Goal: Check status: Check status

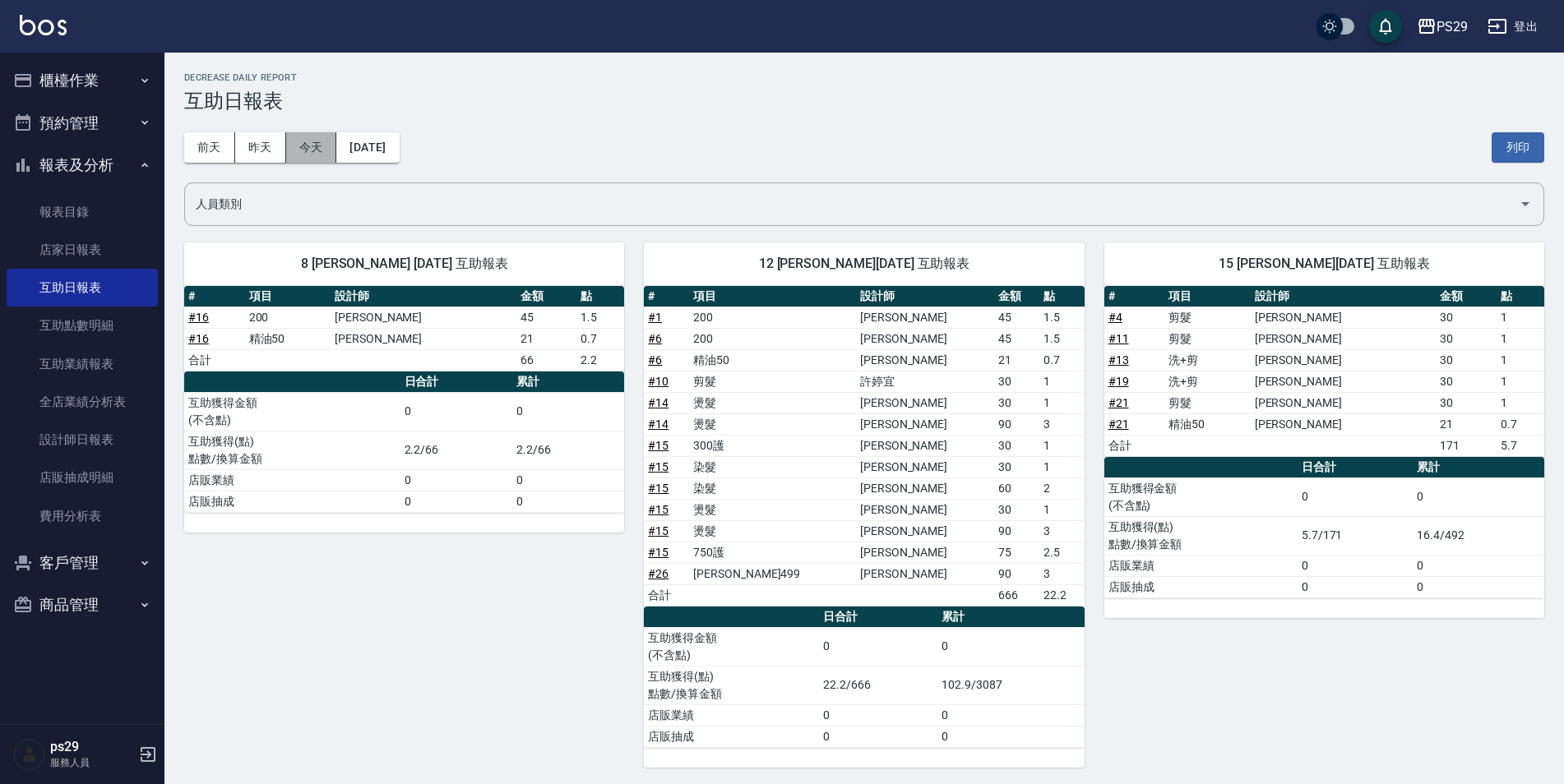
click at [328, 147] on button "今天" at bounding box center [311, 148] width 51 height 30
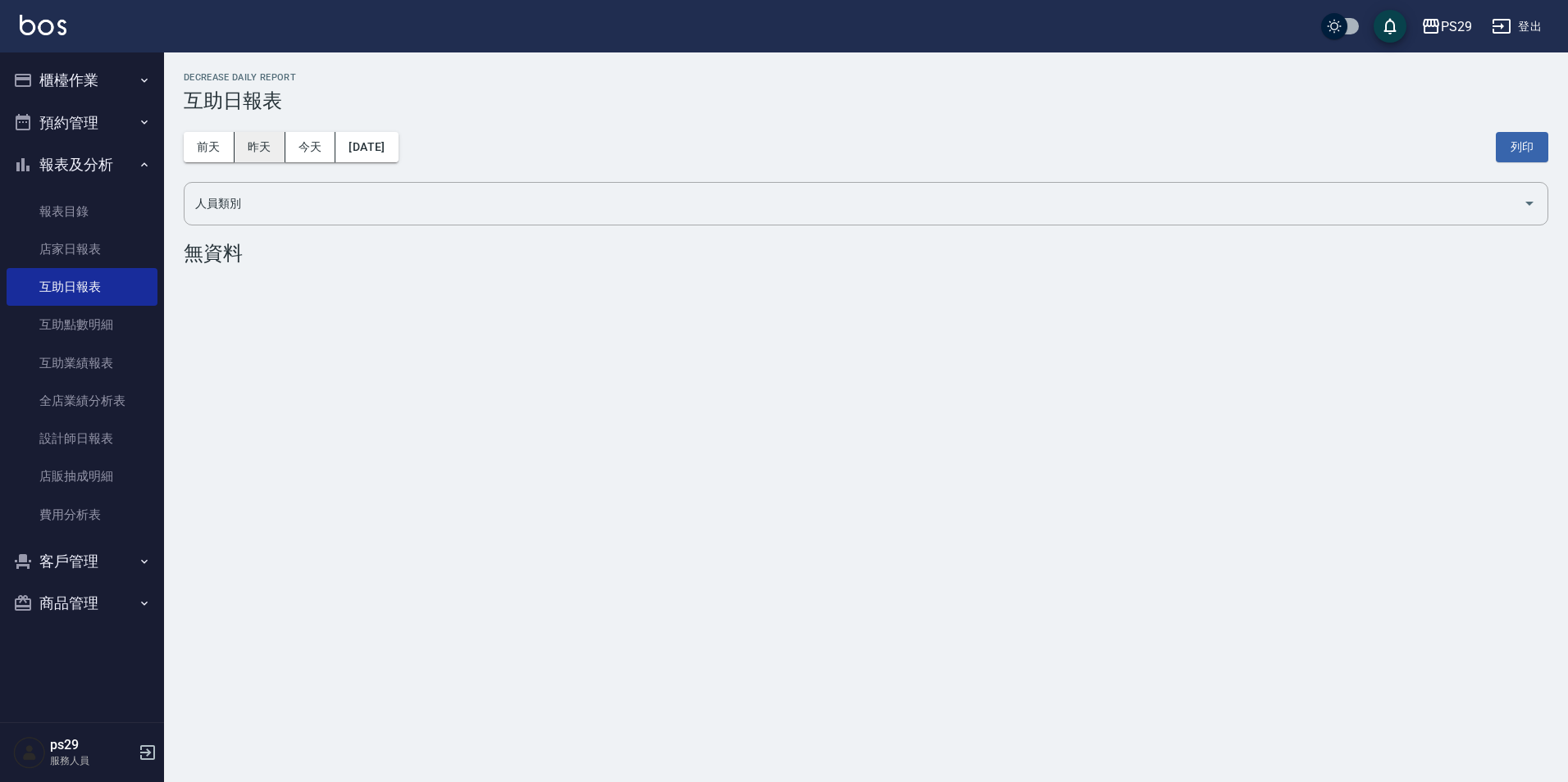
click at [272, 151] on button "昨天" at bounding box center [259, 148] width 51 height 30
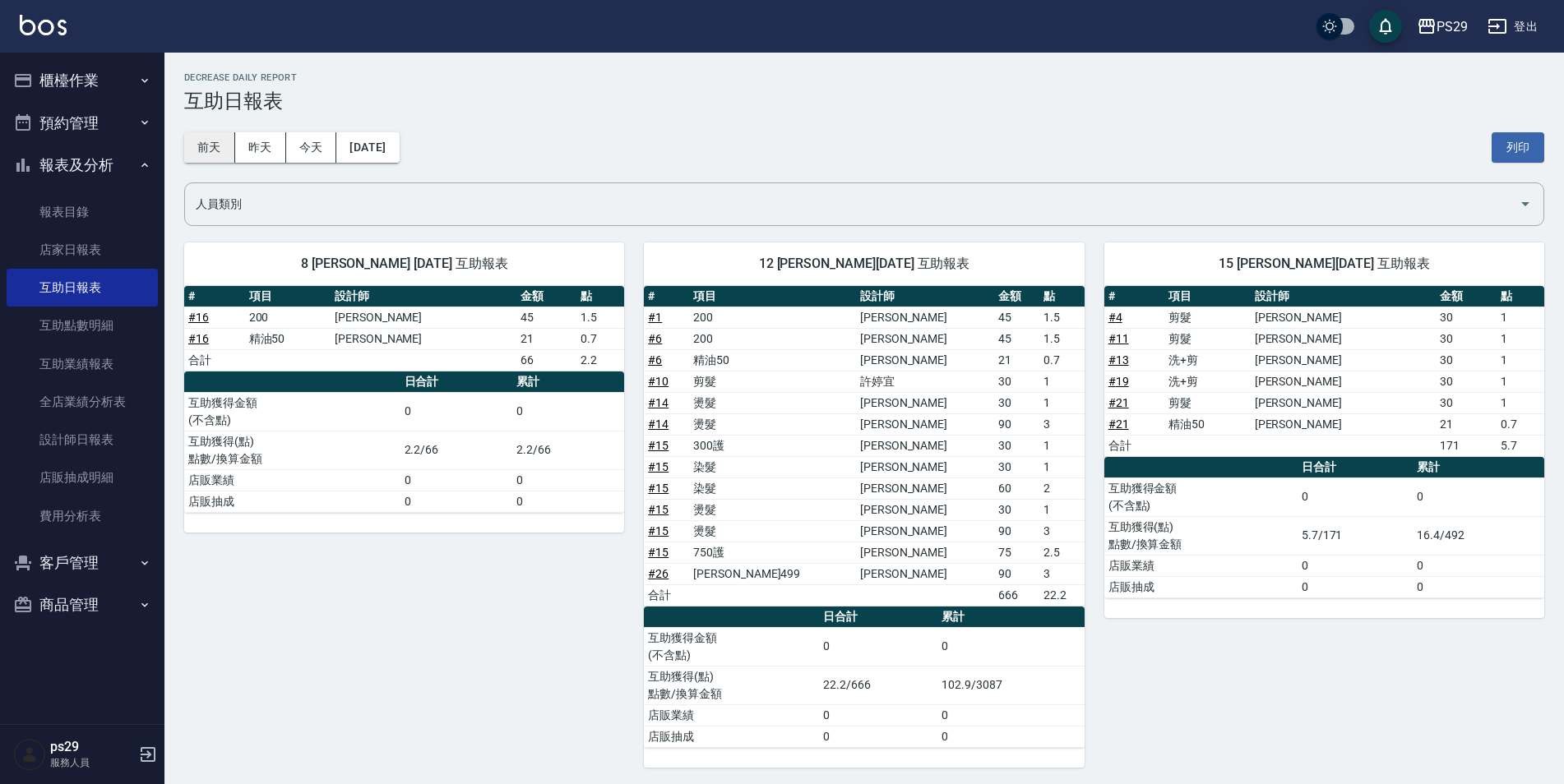
click at [232, 150] on button "前天" at bounding box center [209, 148] width 51 height 30
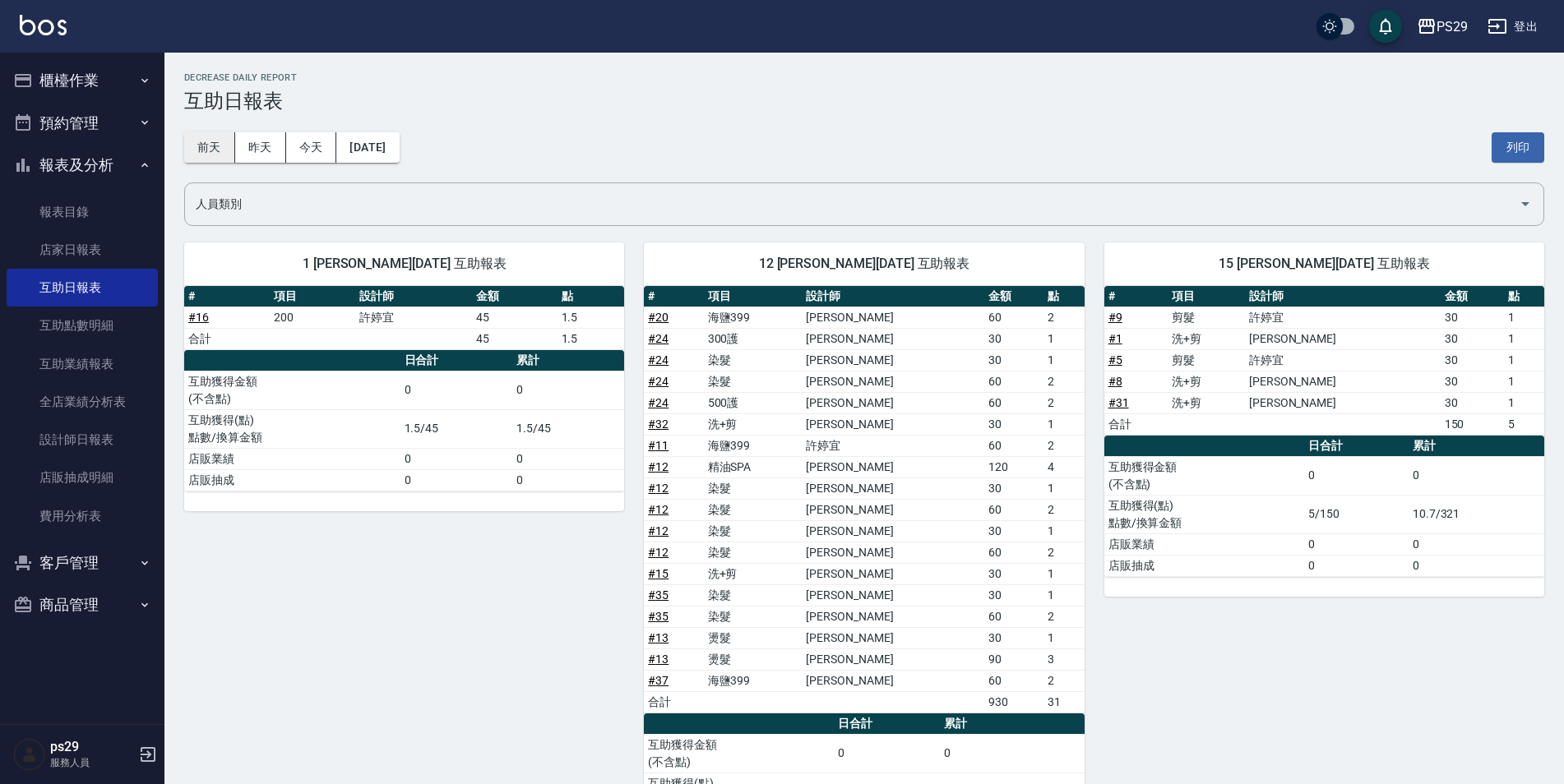
click at [215, 152] on button "前天" at bounding box center [209, 148] width 51 height 30
click at [338, 144] on button "[DATE]" at bounding box center [368, 148] width 63 height 30
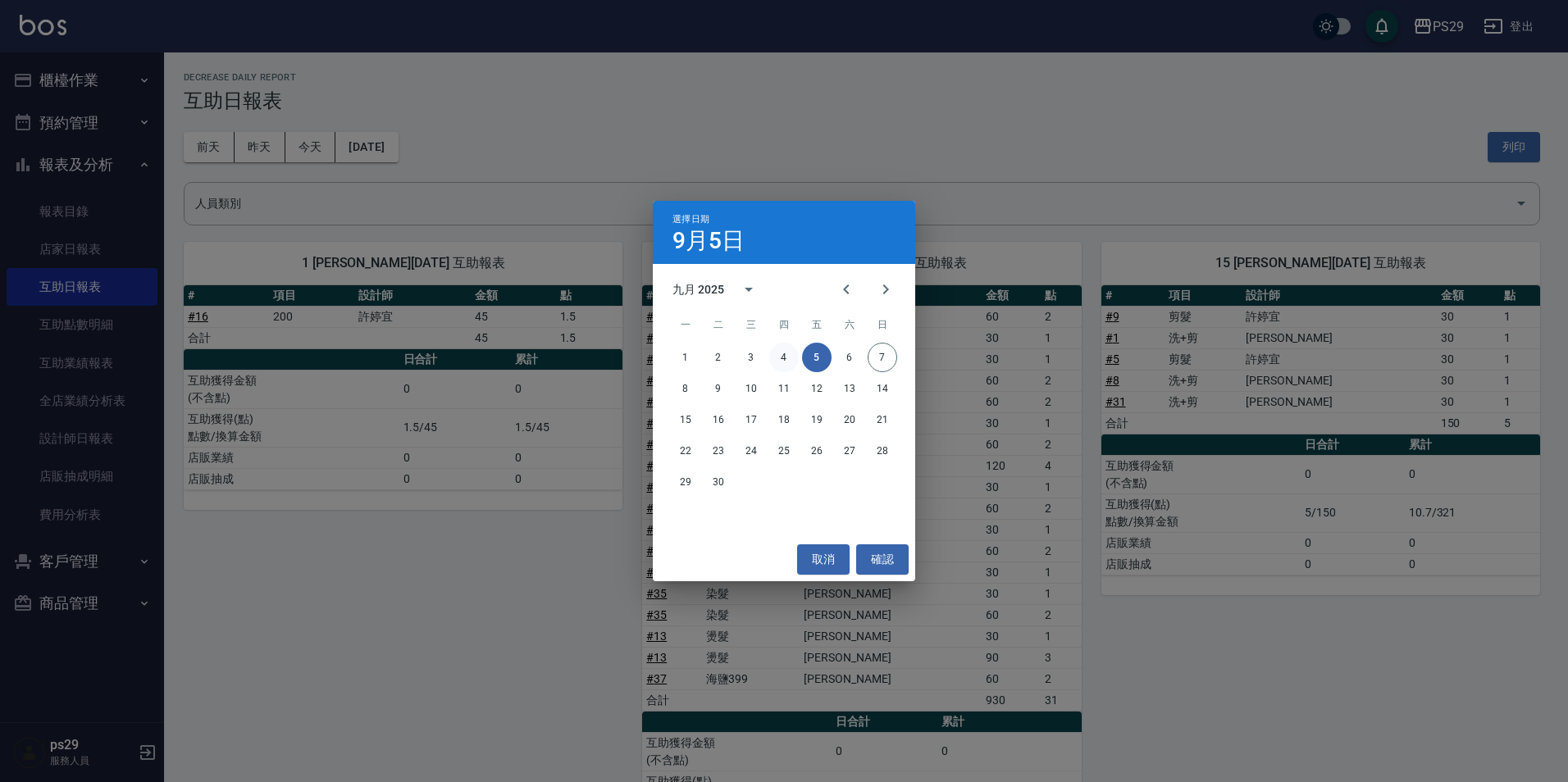
click at [782, 353] on button "4" at bounding box center [784, 357] width 30 height 30
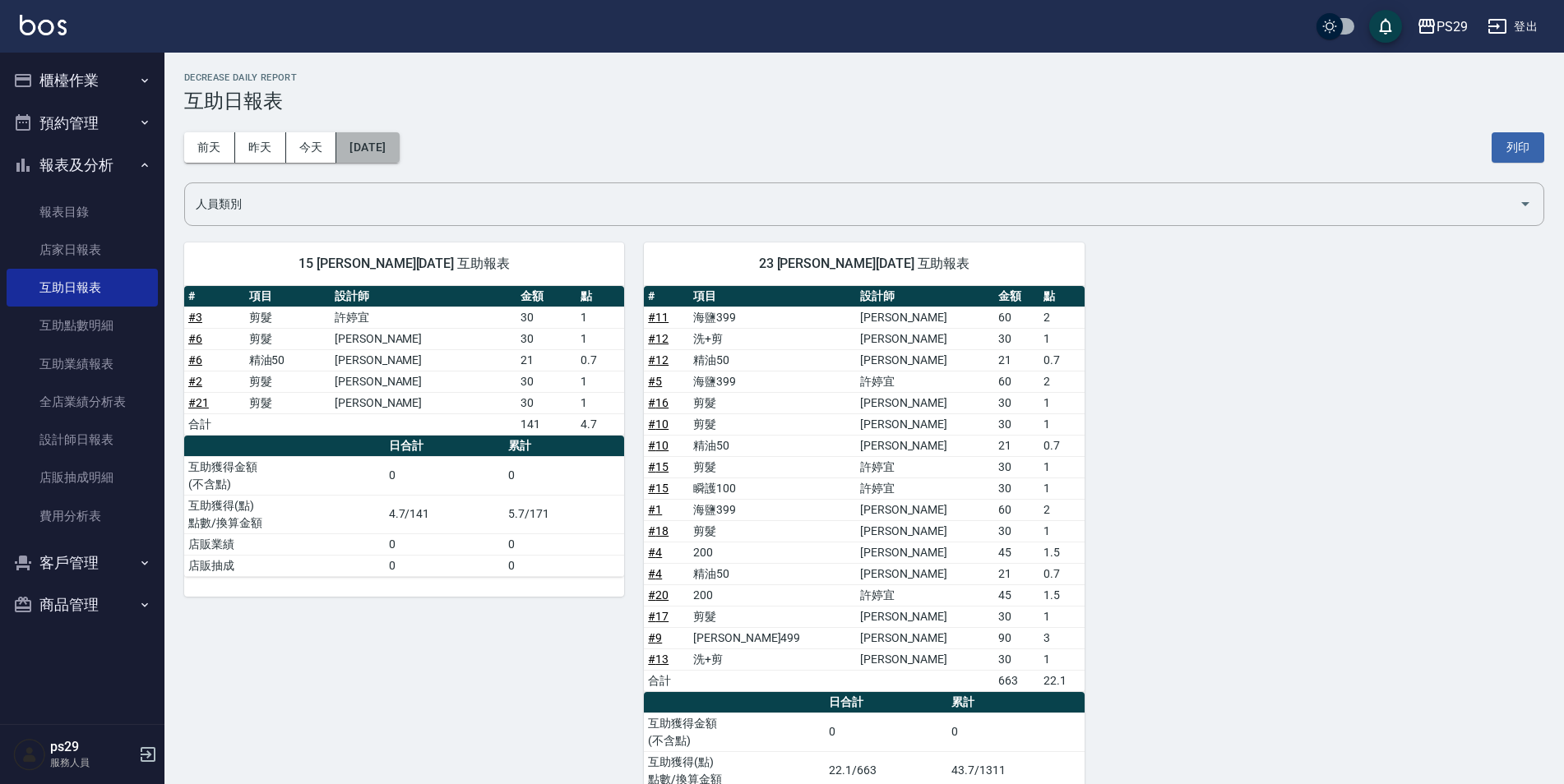
click at [396, 133] on button "[DATE]" at bounding box center [368, 148] width 63 height 30
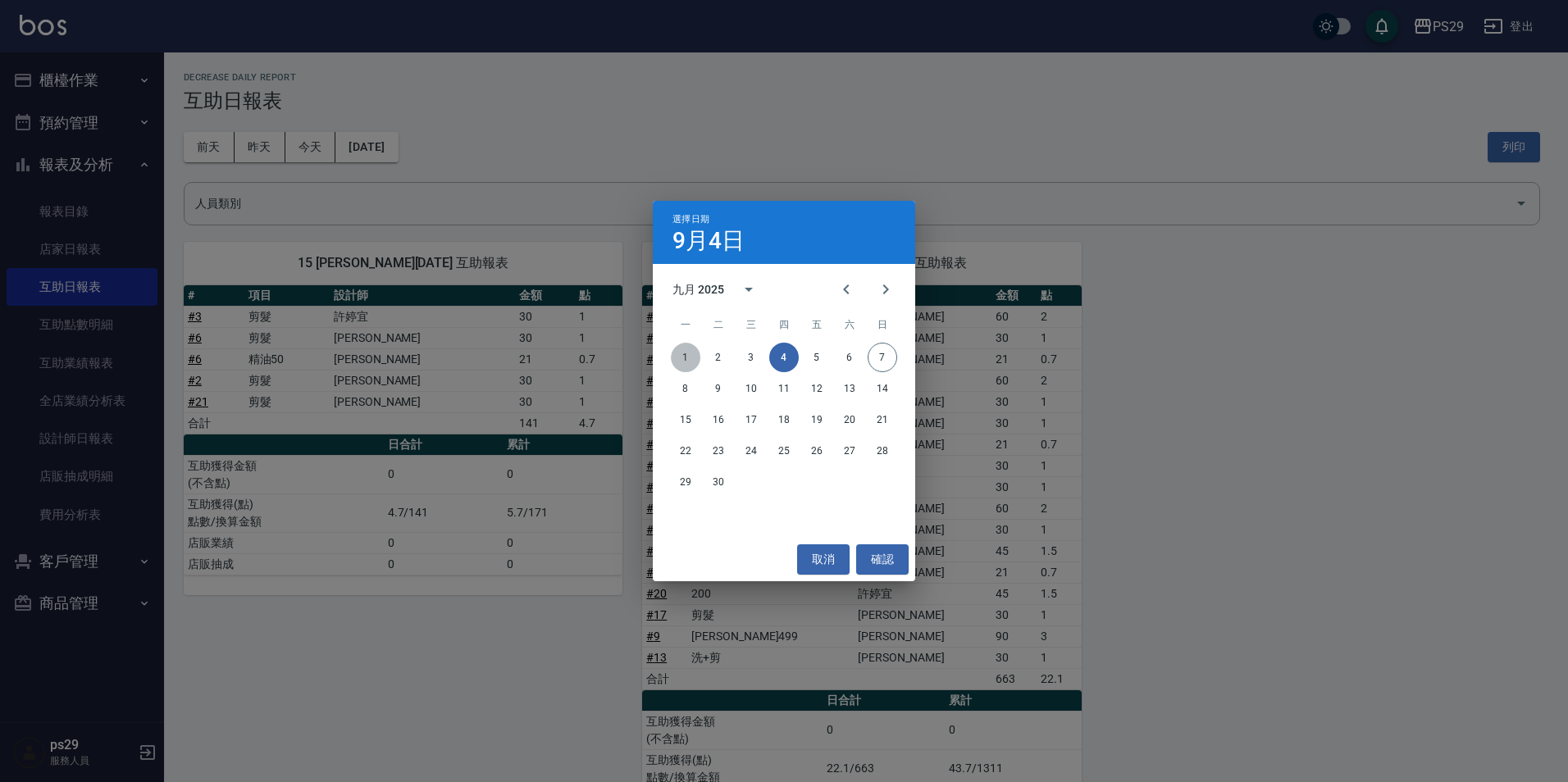
click at [684, 359] on button "1" at bounding box center [685, 357] width 30 height 30
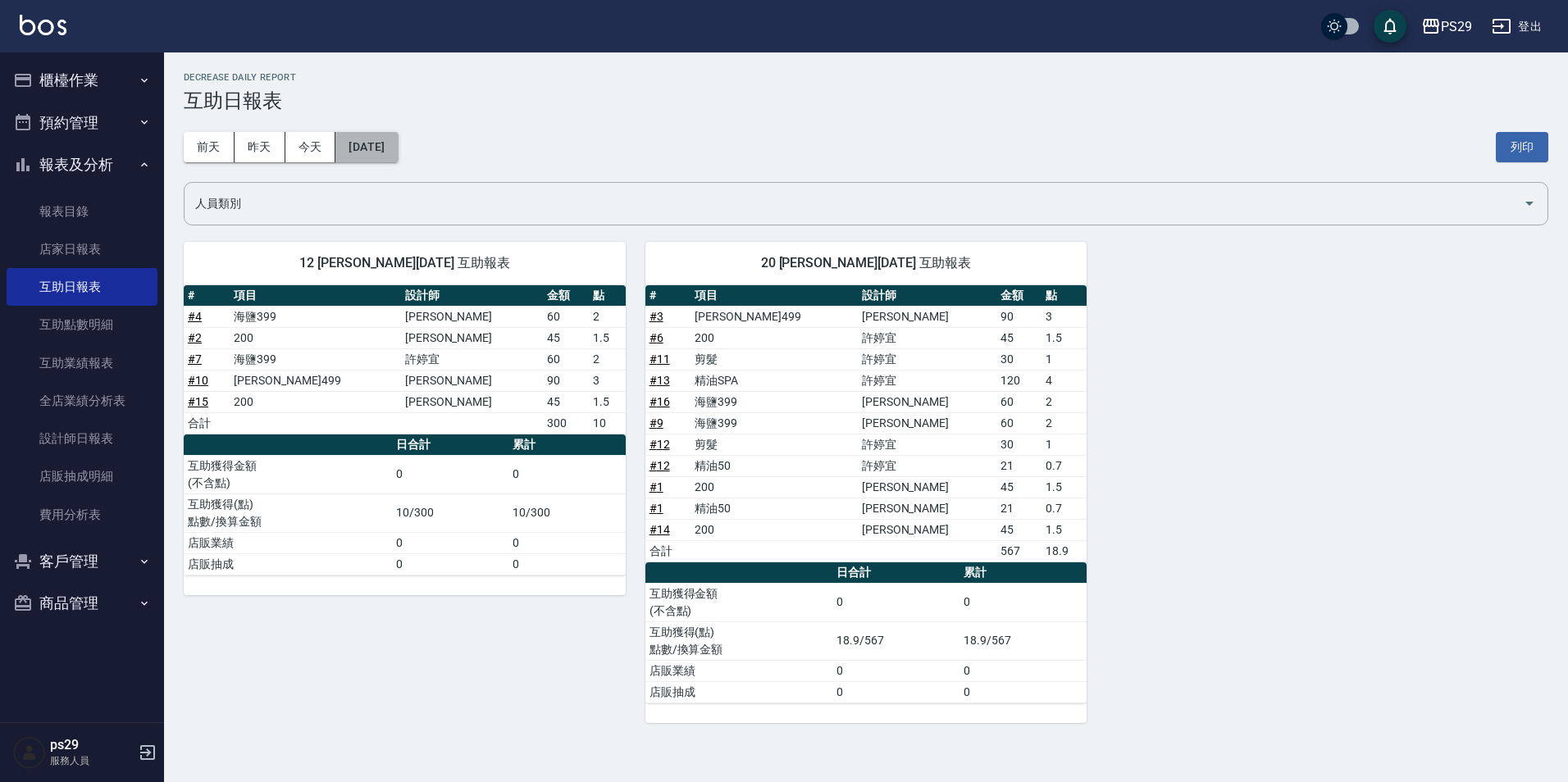
click at [376, 152] on button "[DATE]" at bounding box center [367, 148] width 63 height 30
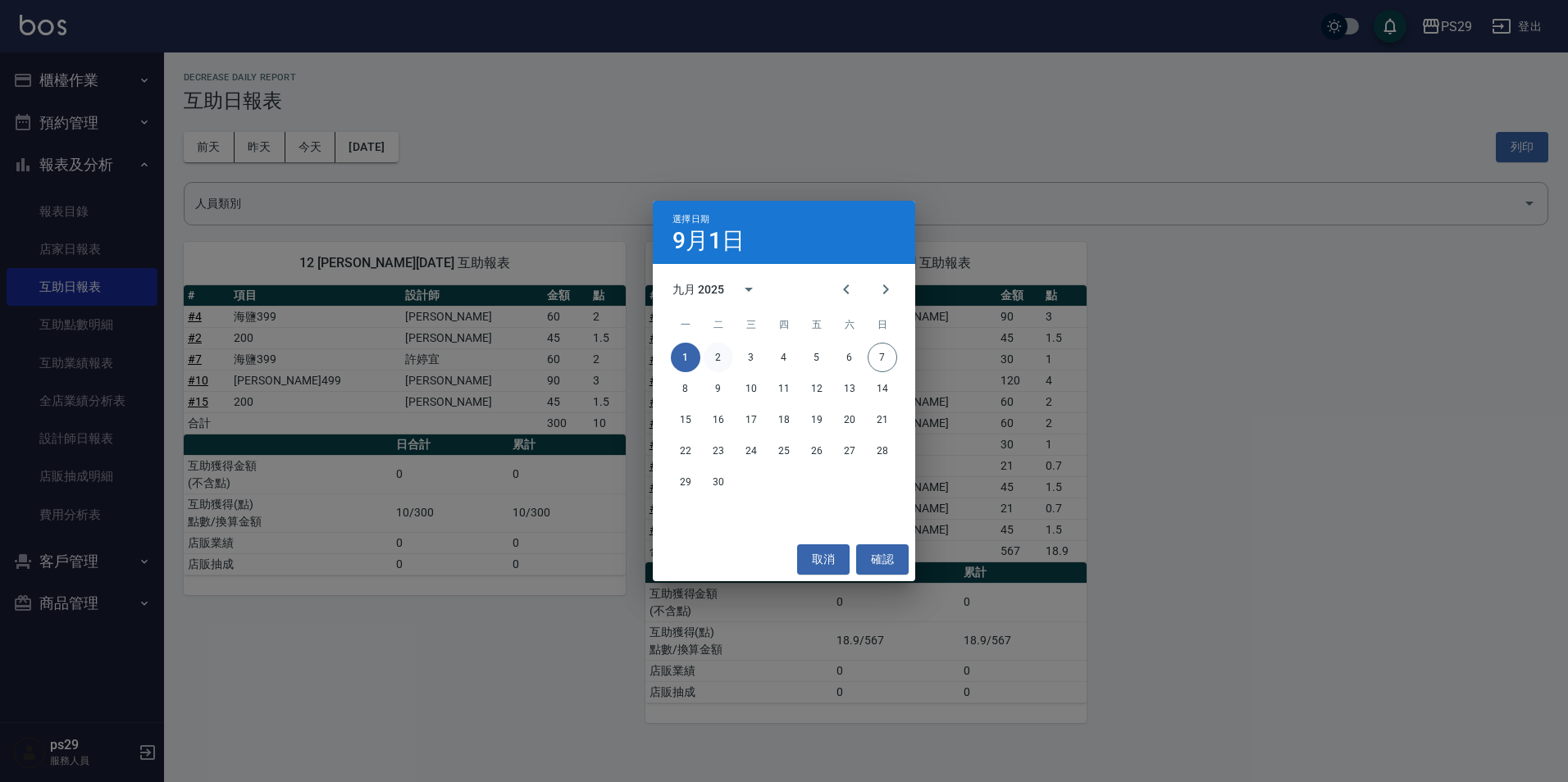
click at [720, 348] on button "2" at bounding box center [717, 357] width 30 height 30
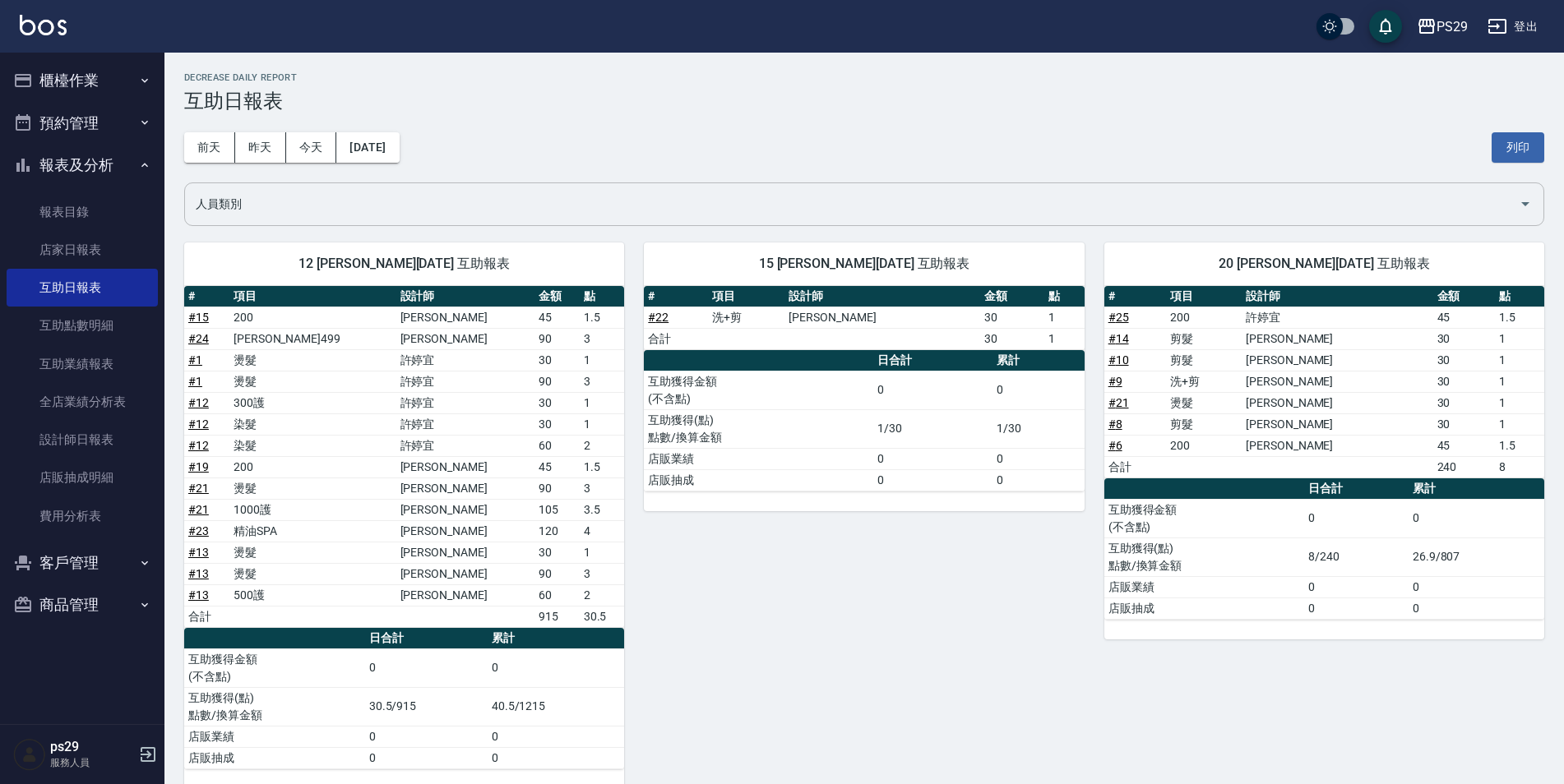
click at [425, 188] on div "人員類別" at bounding box center [864, 204] width 1360 height 44
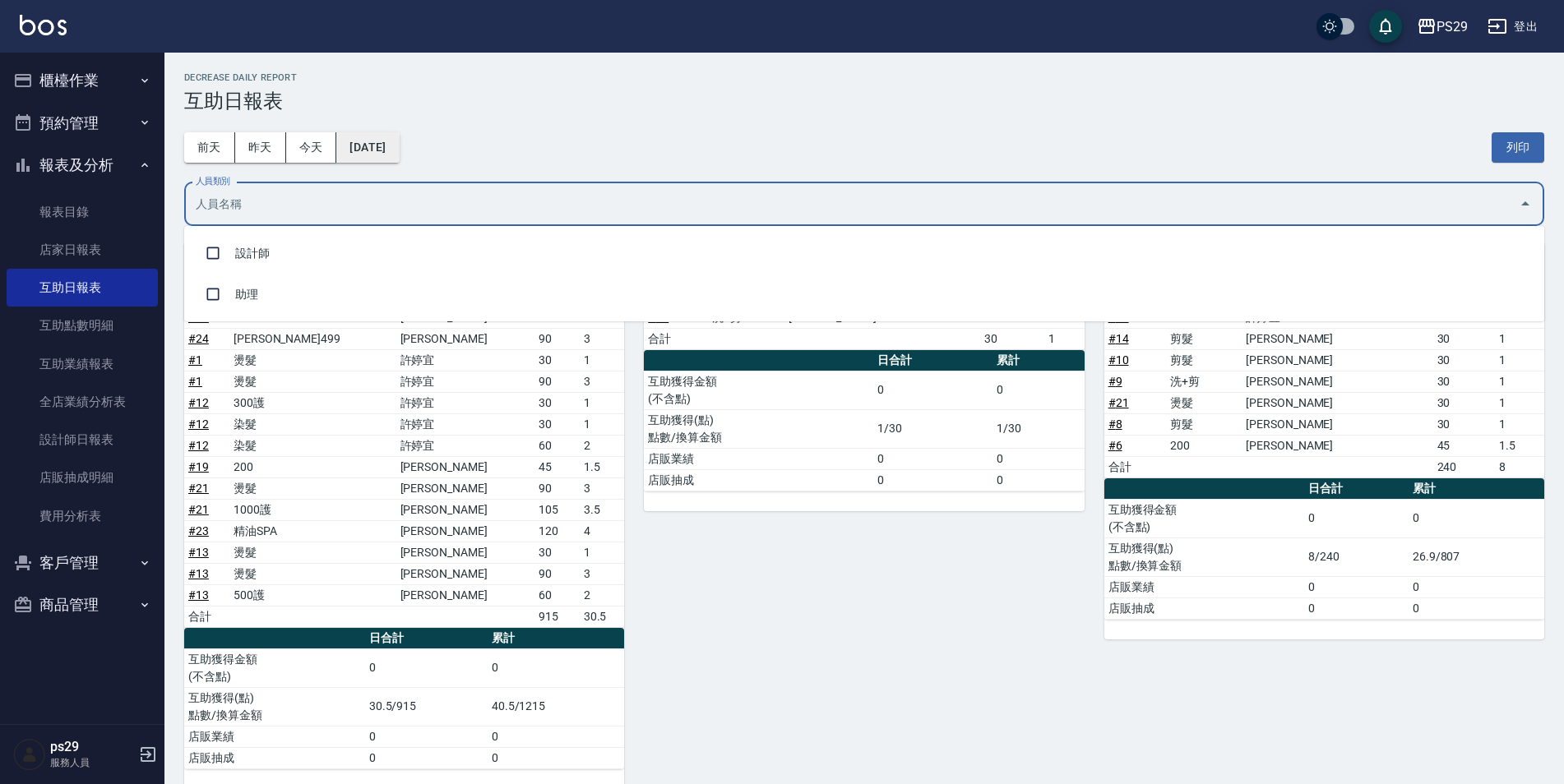
click at [399, 161] on button "[DATE]" at bounding box center [368, 148] width 63 height 30
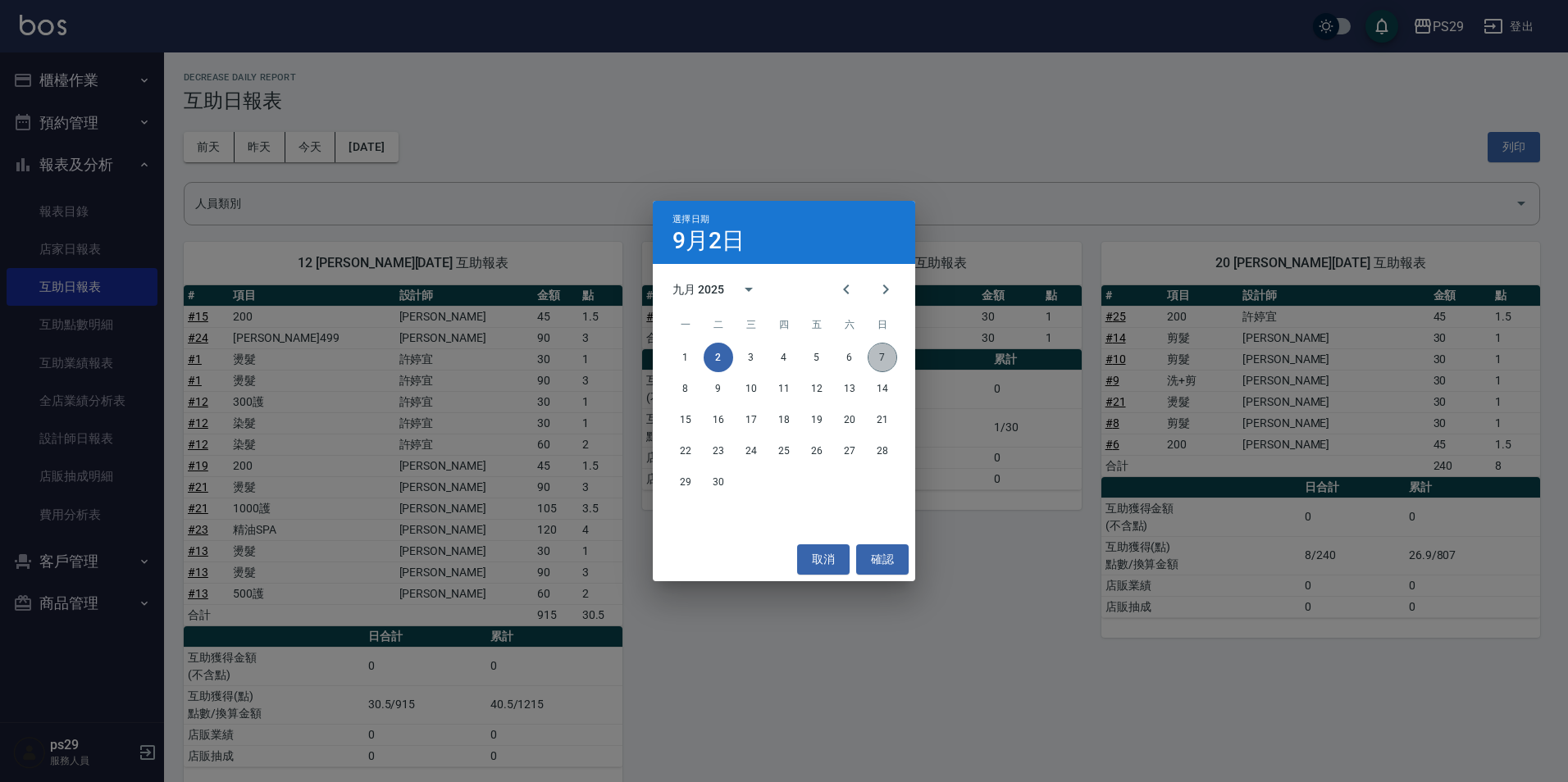
click at [876, 356] on button "7" at bounding box center [882, 357] width 30 height 30
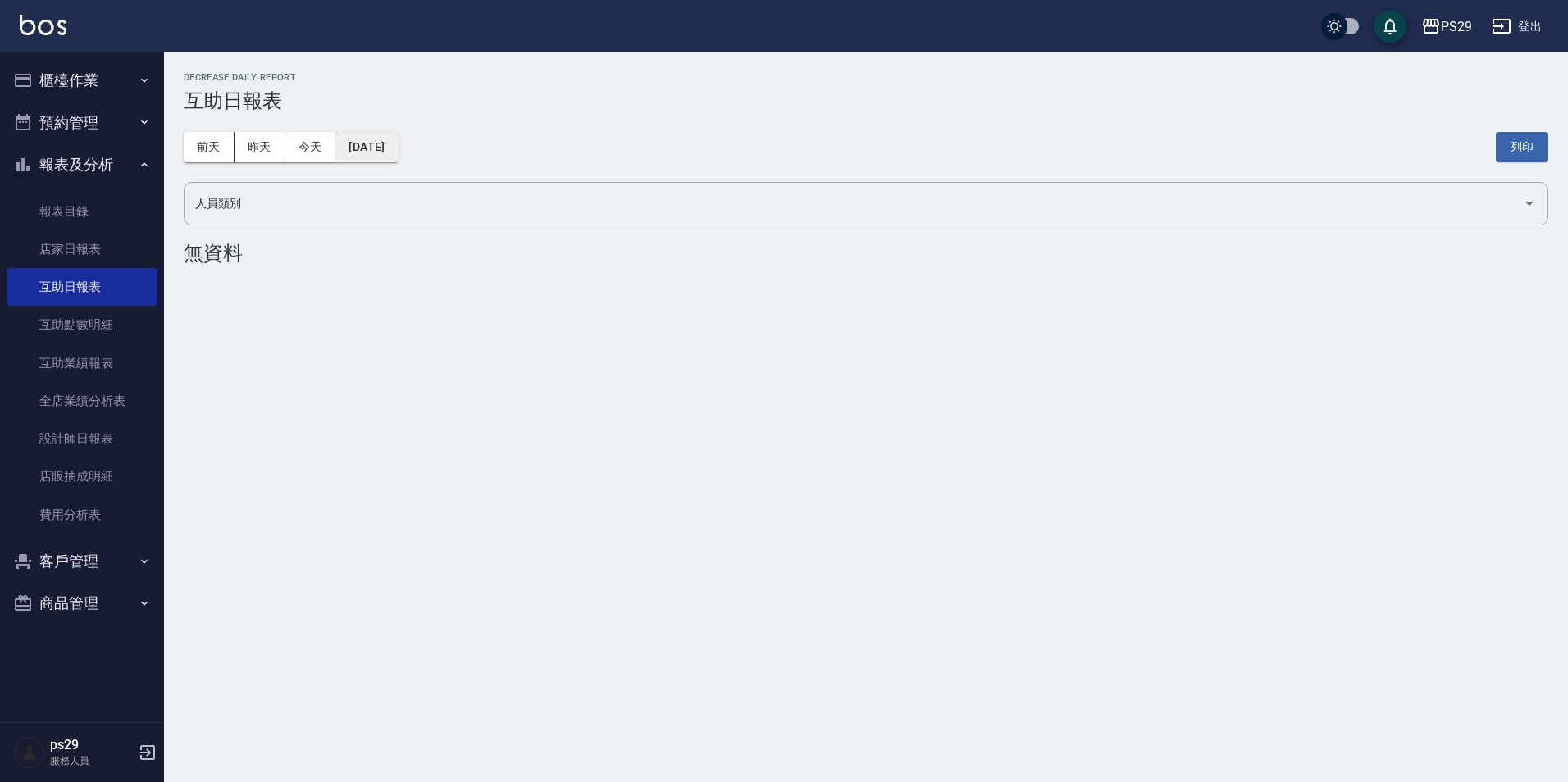
click at [381, 157] on button "[DATE]" at bounding box center [367, 148] width 63 height 30
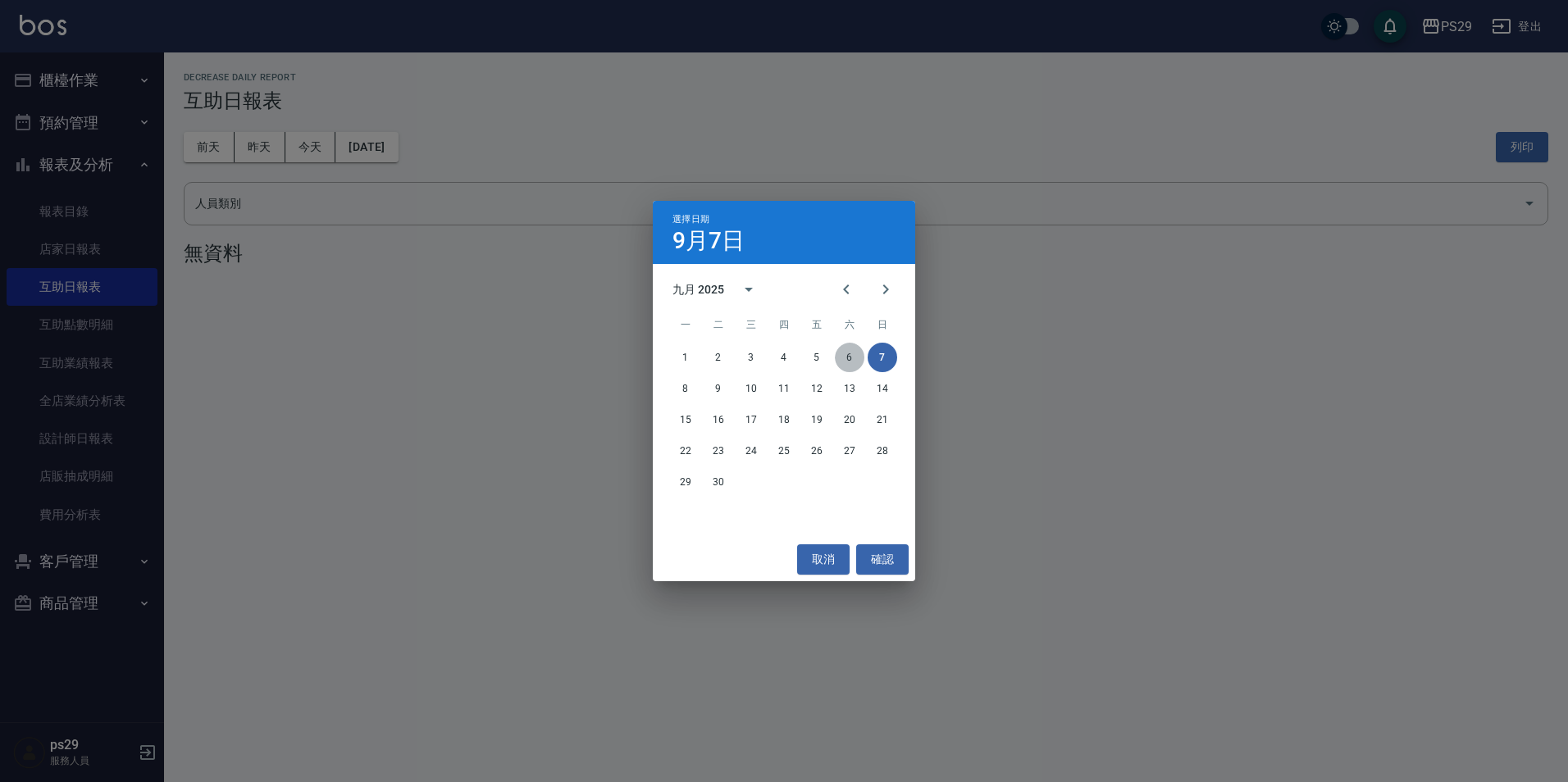
click at [852, 356] on button "6" at bounding box center [849, 357] width 30 height 30
